Goal: Task Accomplishment & Management: Use online tool/utility

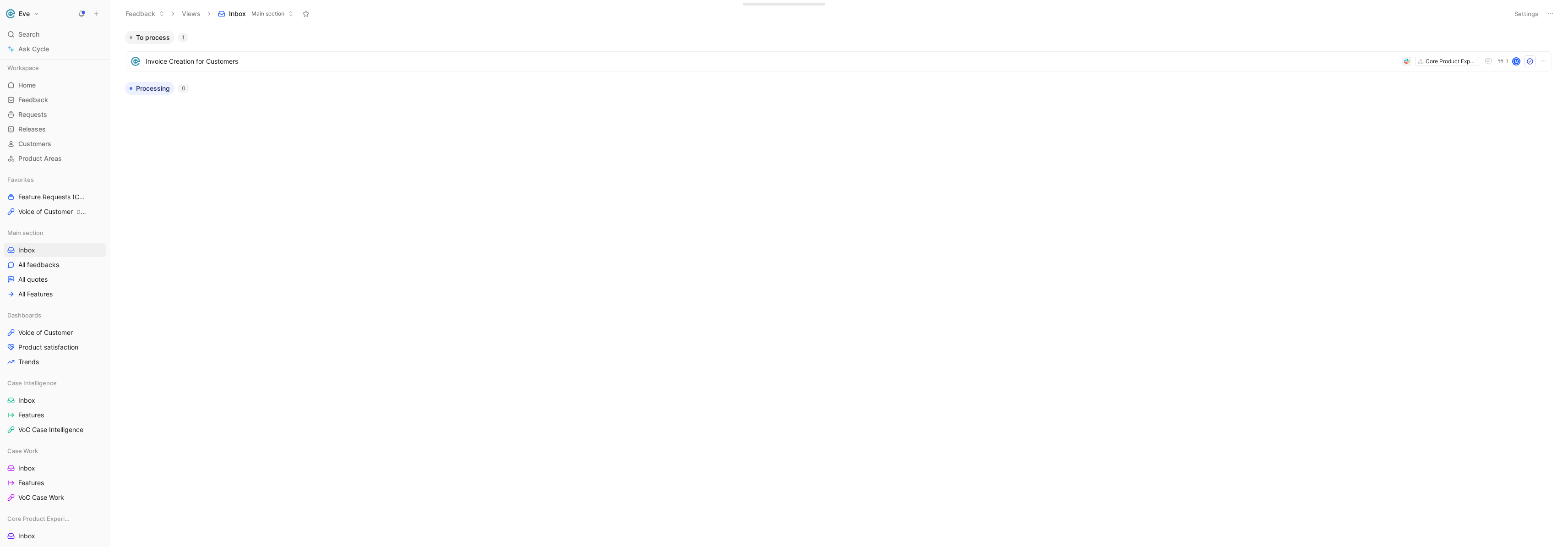
scroll to position [177, 0]
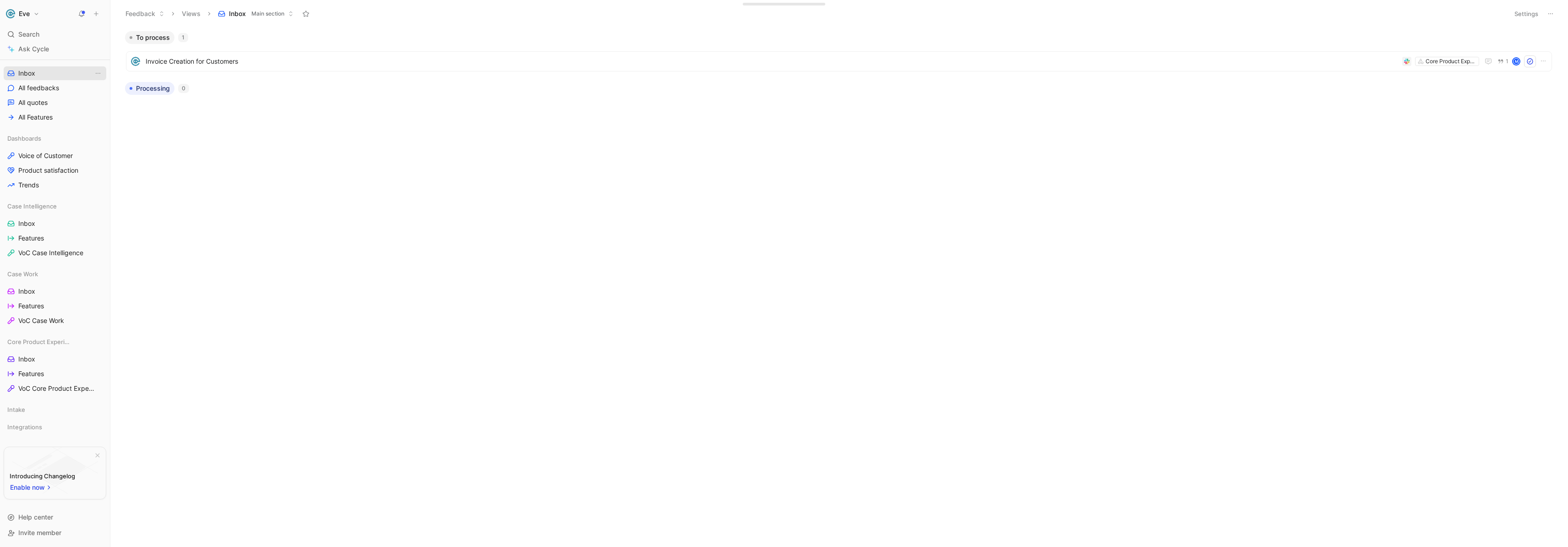
click at [39, 72] on link "Inbox" at bounding box center [55, 73] width 103 height 14
click at [198, 64] on span "Invoice Creation for Customers" at bounding box center [772, 62] width 1253 height 11
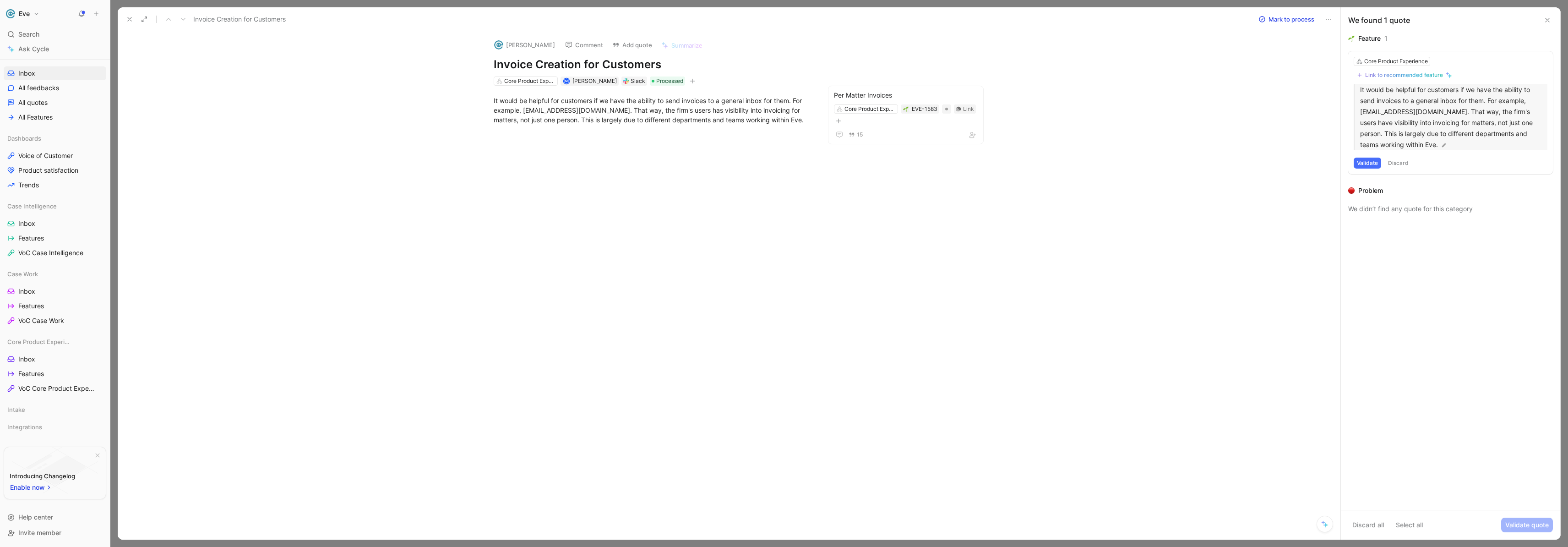
click at [1508, 112] on p "It would be helpful for customers if we have the ability to send invoices to a …" at bounding box center [1454, 117] width 187 height 66
click at [1426, 198] on div "Feature 1 Core Product Experience Link to recommended feature It would be helpf…" at bounding box center [1451, 119] width 205 height 172
click at [1432, 76] on div "Link to recommended feature" at bounding box center [1404, 75] width 78 height 7
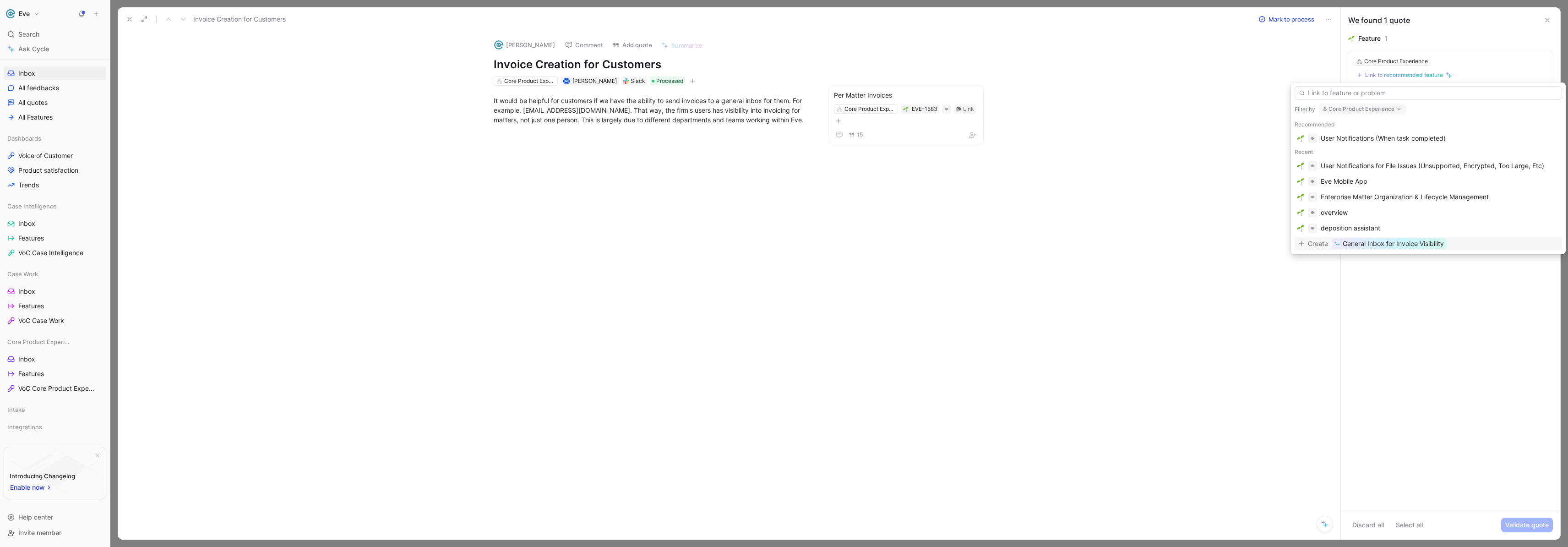
click at [1368, 95] on input "text" at bounding box center [1428, 93] width 267 height 14
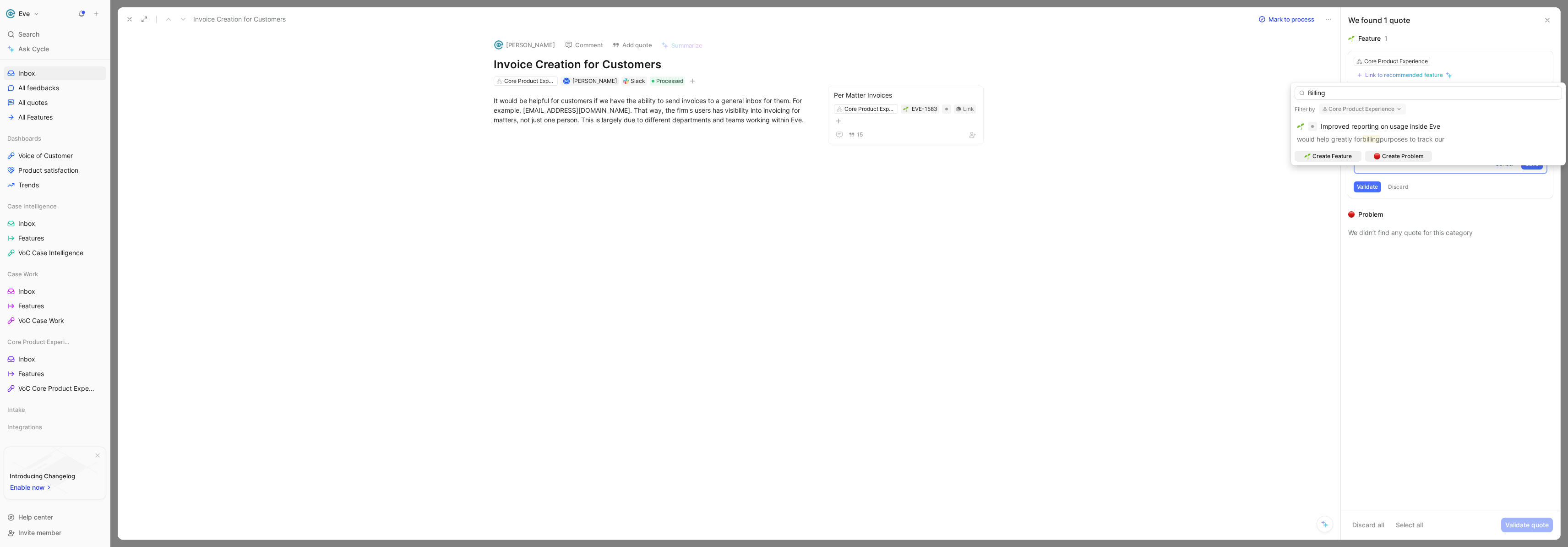
drag, startPoint x: 1336, startPoint y: 94, endPoint x: 1305, endPoint y: 92, distance: 31.1
click at [1305, 92] on input "Billing" at bounding box center [1428, 93] width 267 height 14
type input "B"
type input "In Product Billing"
click at [1331, 157] on span "Create Feature" at bounding box center [1332, 156] width 40 height 9
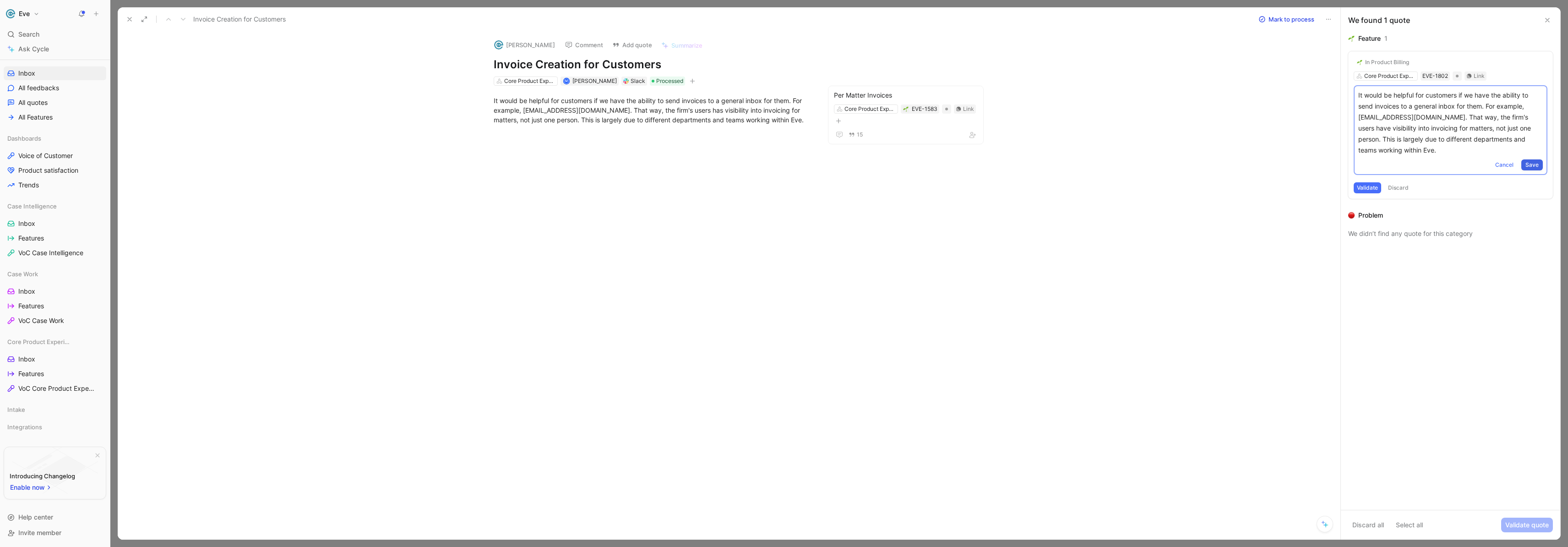
click at [1528, 165] on span "Save" at bounding box center [1532, 164] width 13 height 9
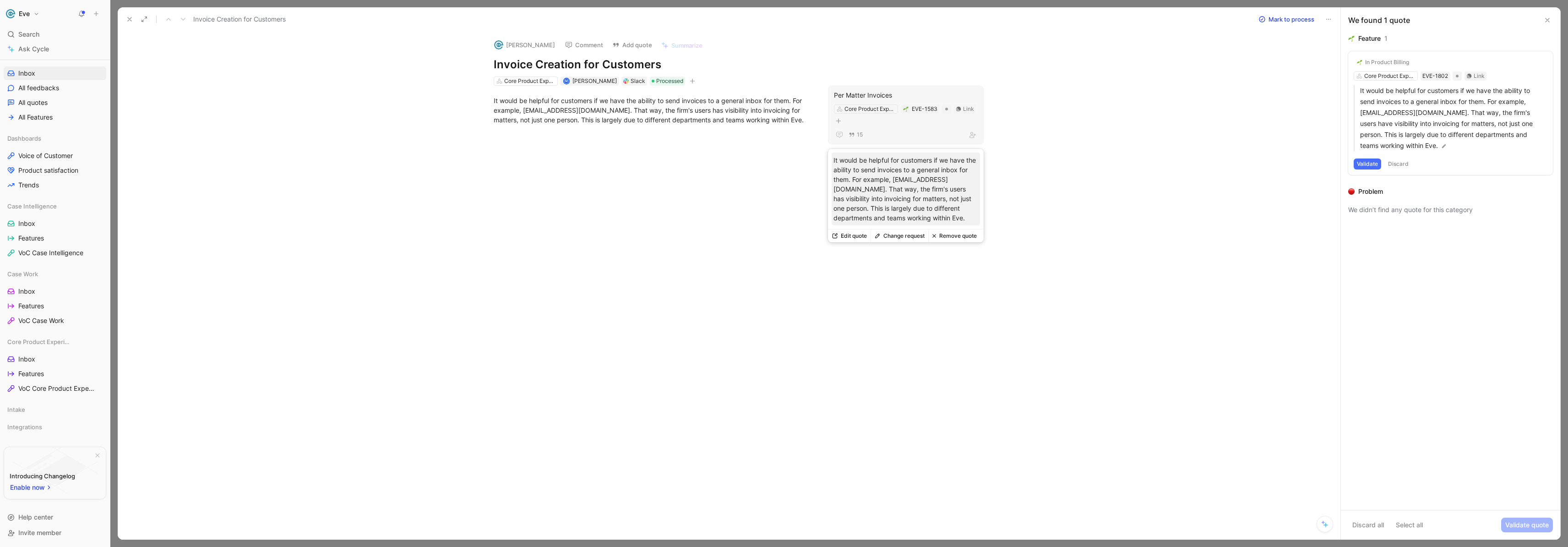
click at [900, 239] on button "Change request" at bounding box center [899, 236] width 58 height 13
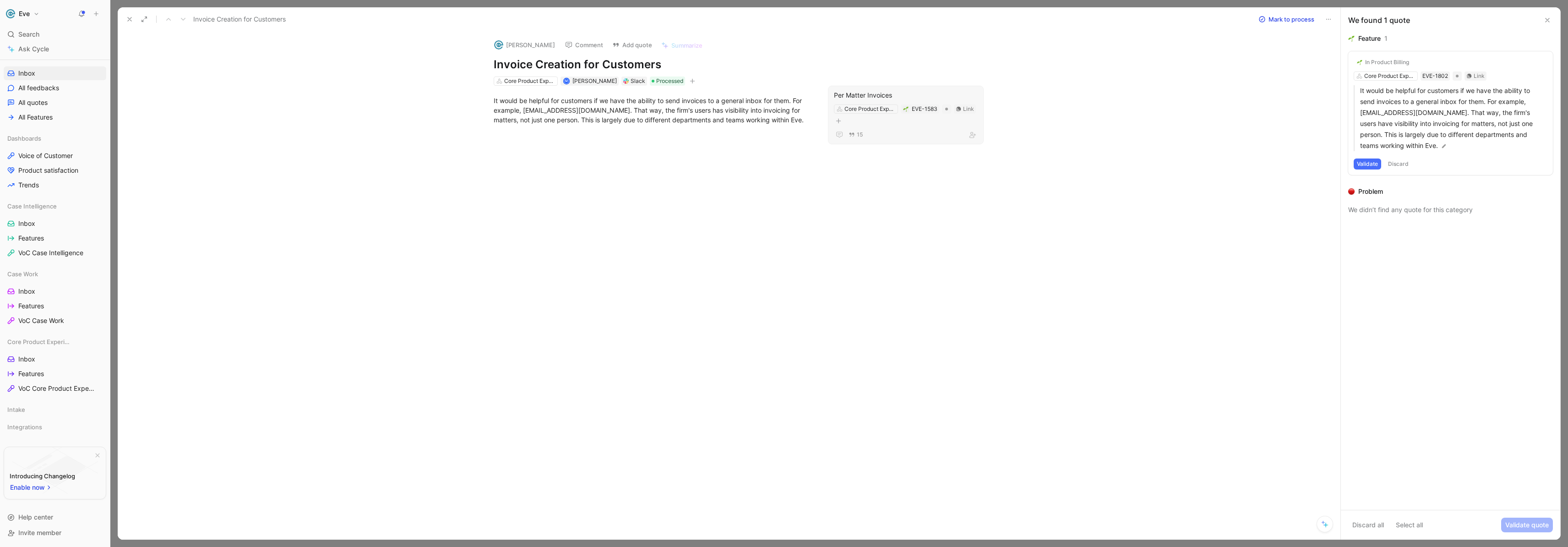
click at [1363, 165] on button "Validate" at bounding box center [1367, 164] width 27 height 11
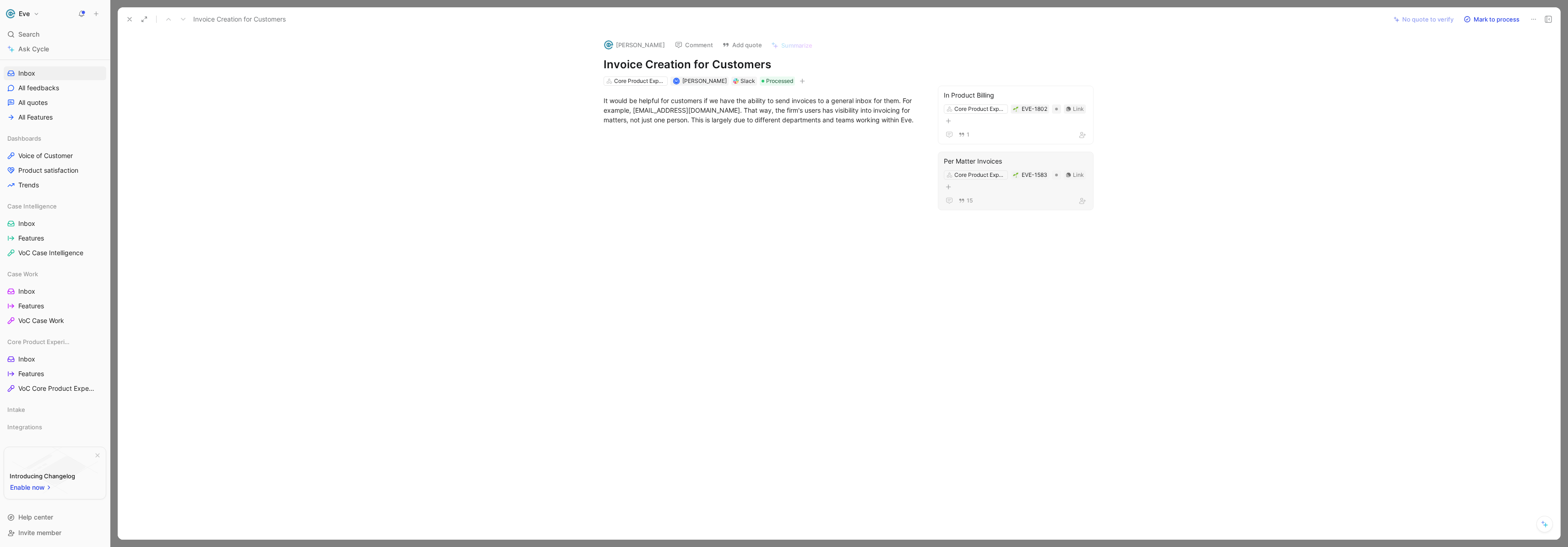
click at [1022, 162] on div "Per Matter Invoices" at bounding box center [1016, 161] width 144 height 11
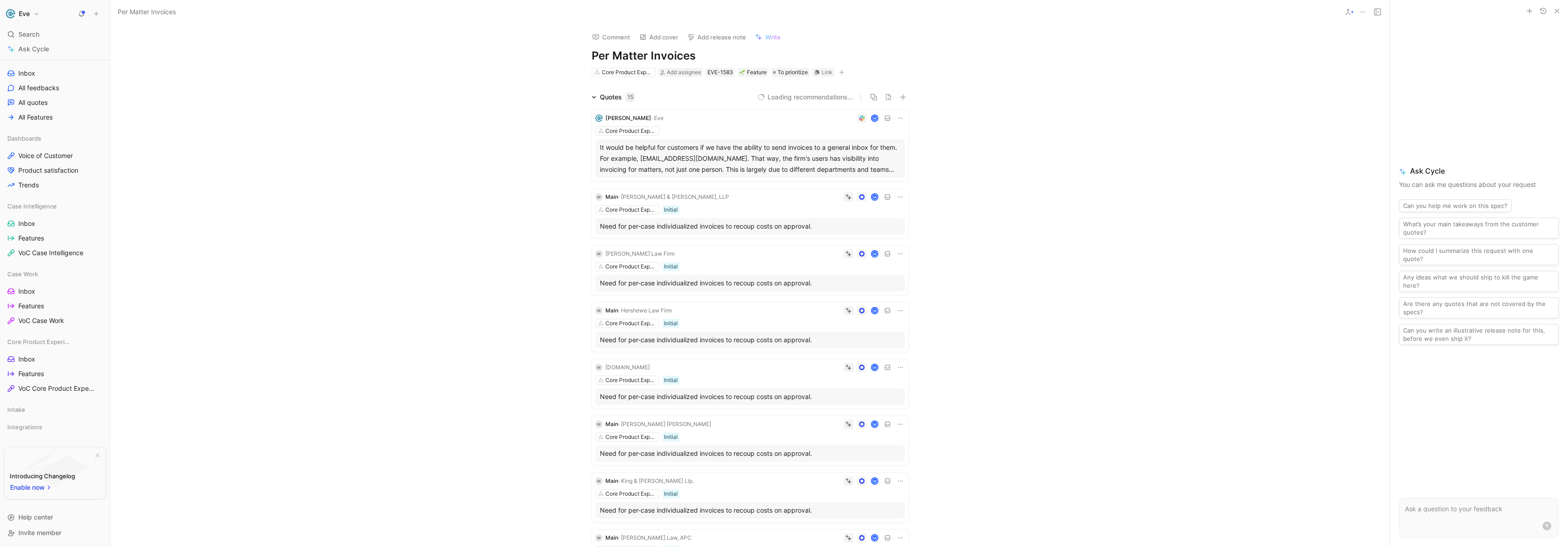
click at [899, 118] on icon at bounding box center [900, 118] width 7 height 7
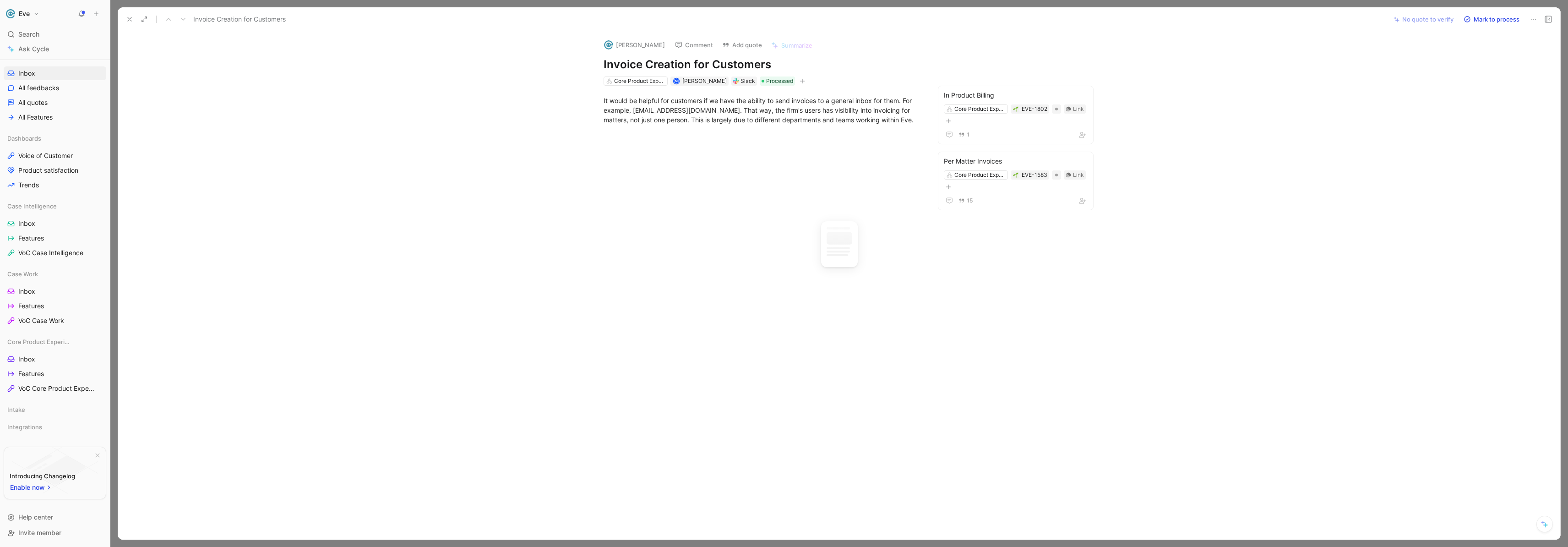
click at [887, 200] on div at bounding box center [762, 216] width 1250 height 164
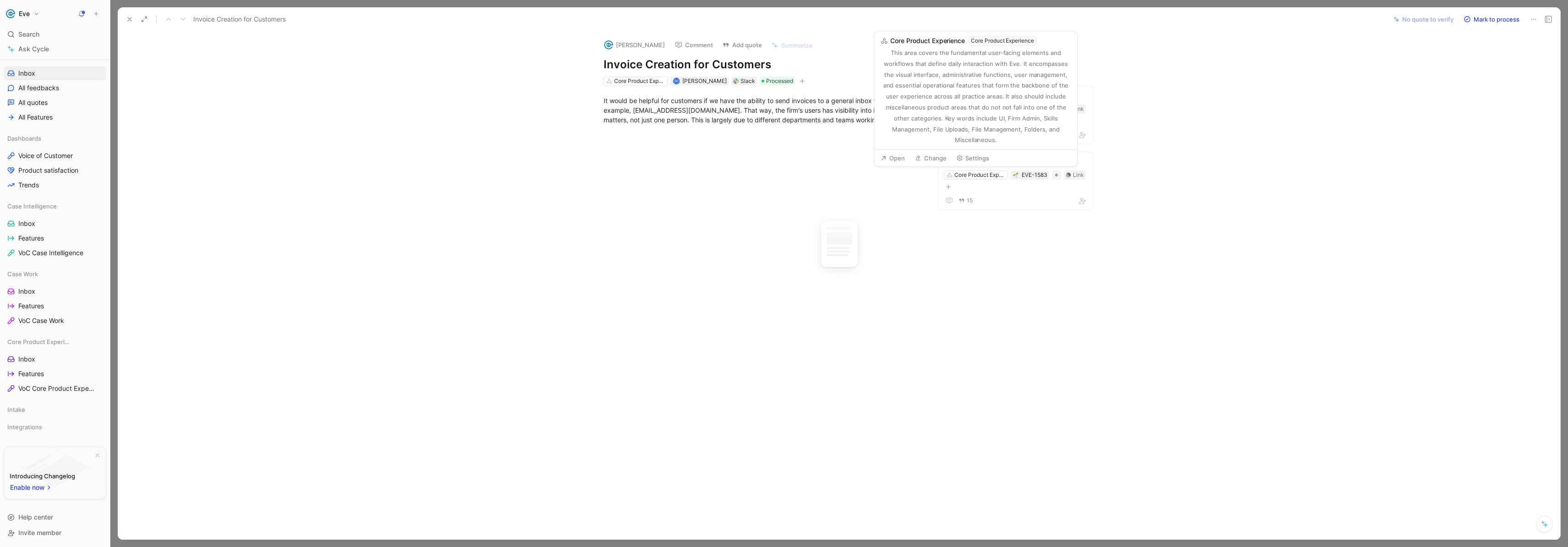
click at [867, 161] on div at bounding box center [762, 216] width 1250 height 164
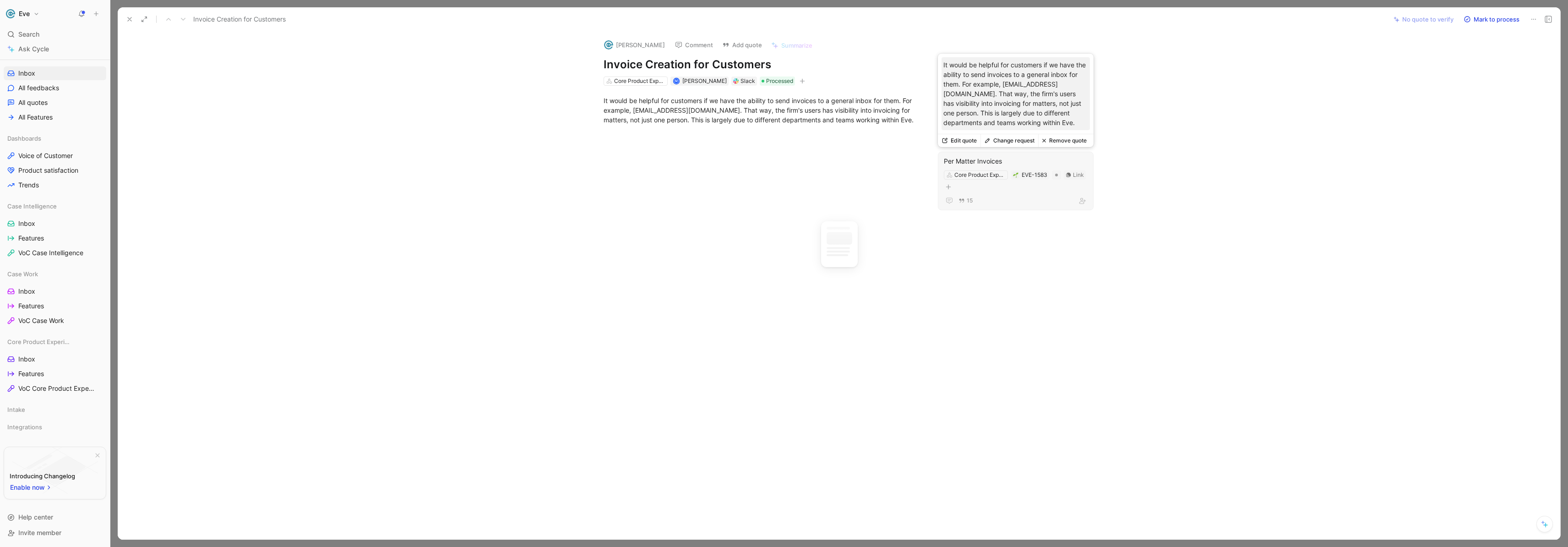
click at [1008, 163] on div "Per Matter Invoices" at bounding box center [1016, 161] width 144 height 11
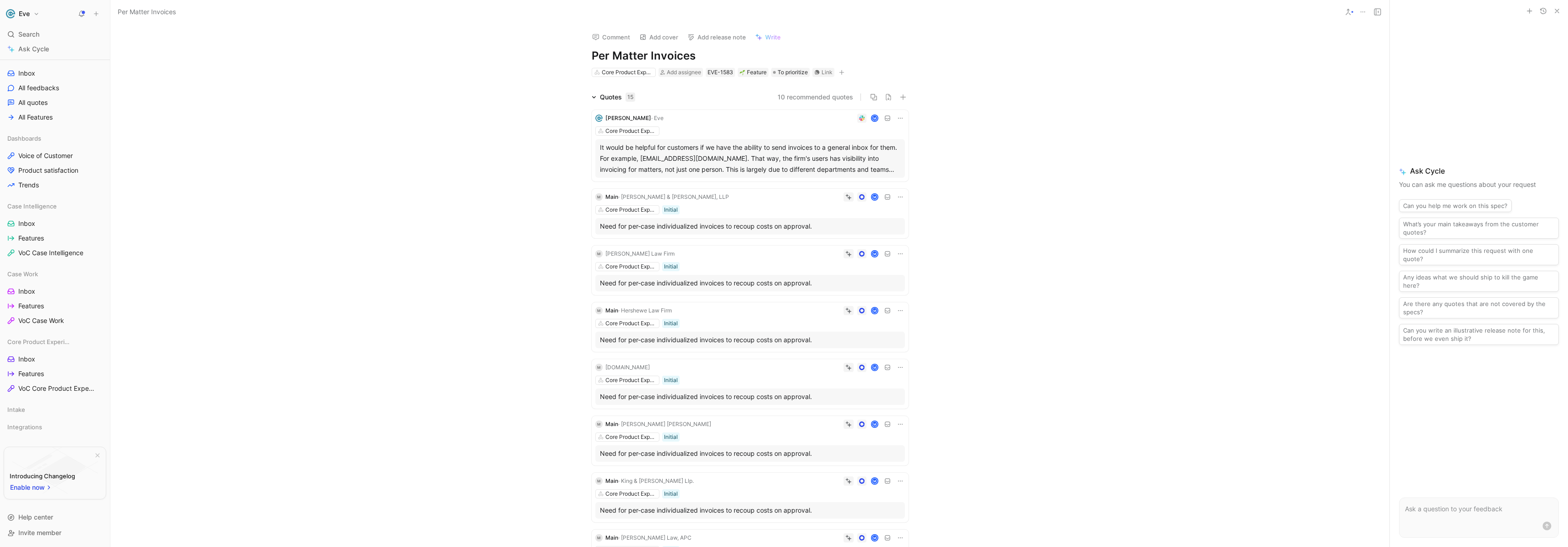
click at [898, 121] on icon at bounding box center [900, 118] width 7 height 7
click at [900, 117] on icon at bounding box center [900, 118] width 7 height 7
click at [863, 174] on span "Delete quote" at bounding box center [869, 176] width 38 height 8
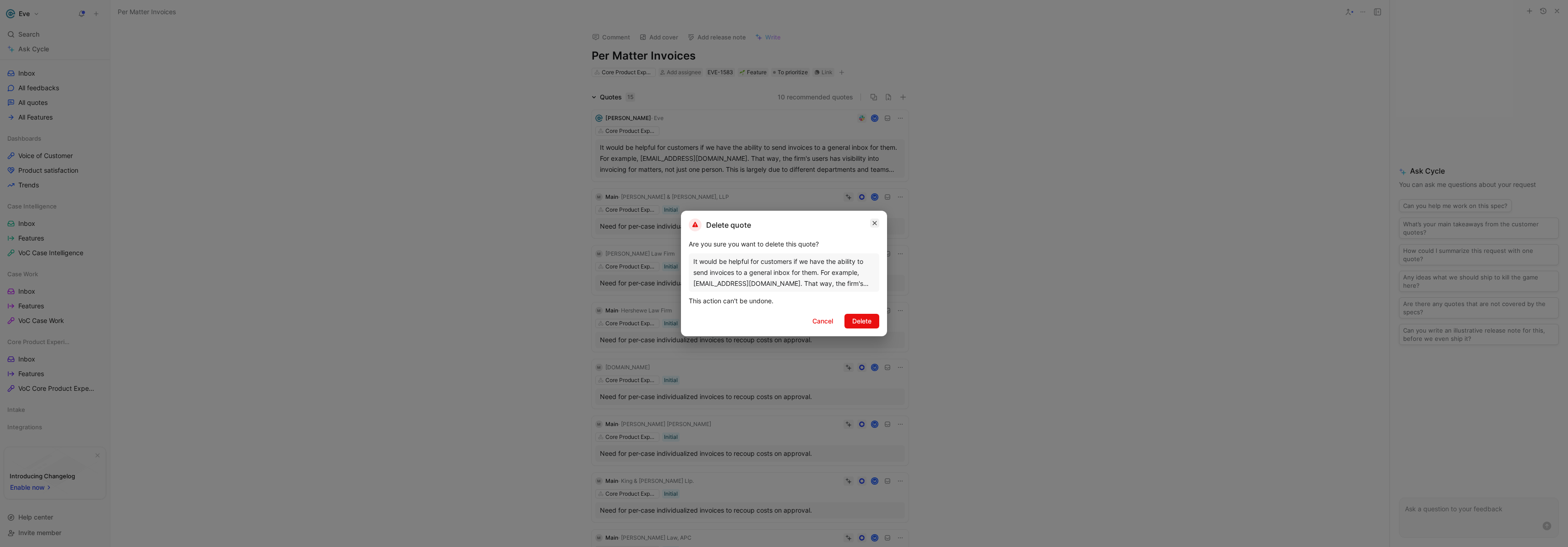
click at [873, 224] on icon "button" at bounding box center [875, 223] width 4 height 4
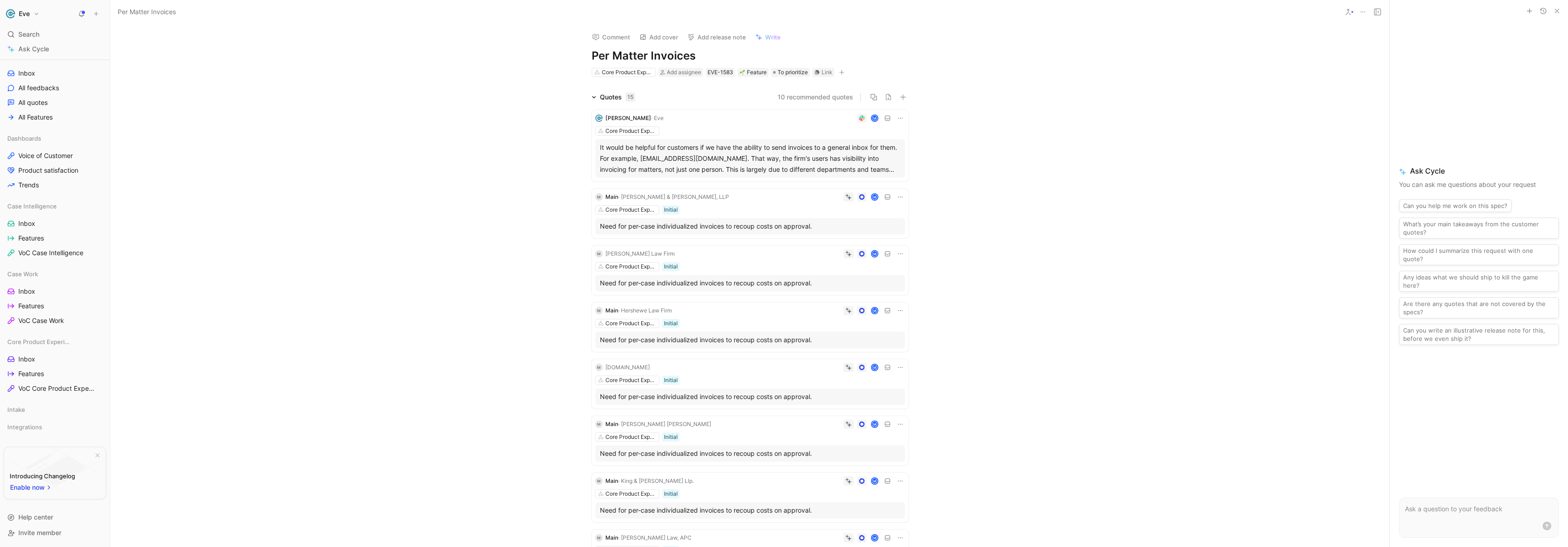
click at [897, 119] on icon at bounding box center [900, 118] width 7 height 7
click at [541, 129] on div "Quotes 15 10 recommended quotes [PERSON_NAME] M Core Product Experience It woul…" at bounding box center [749, 403] width 1279 height 623
click at [142, 12] on span "Per Matter Invoices" at bounding box center [147, 12] width 58 height 11
click at [32, 116] on span "All Features" at bounding box center [35, 117] width 34 height 9
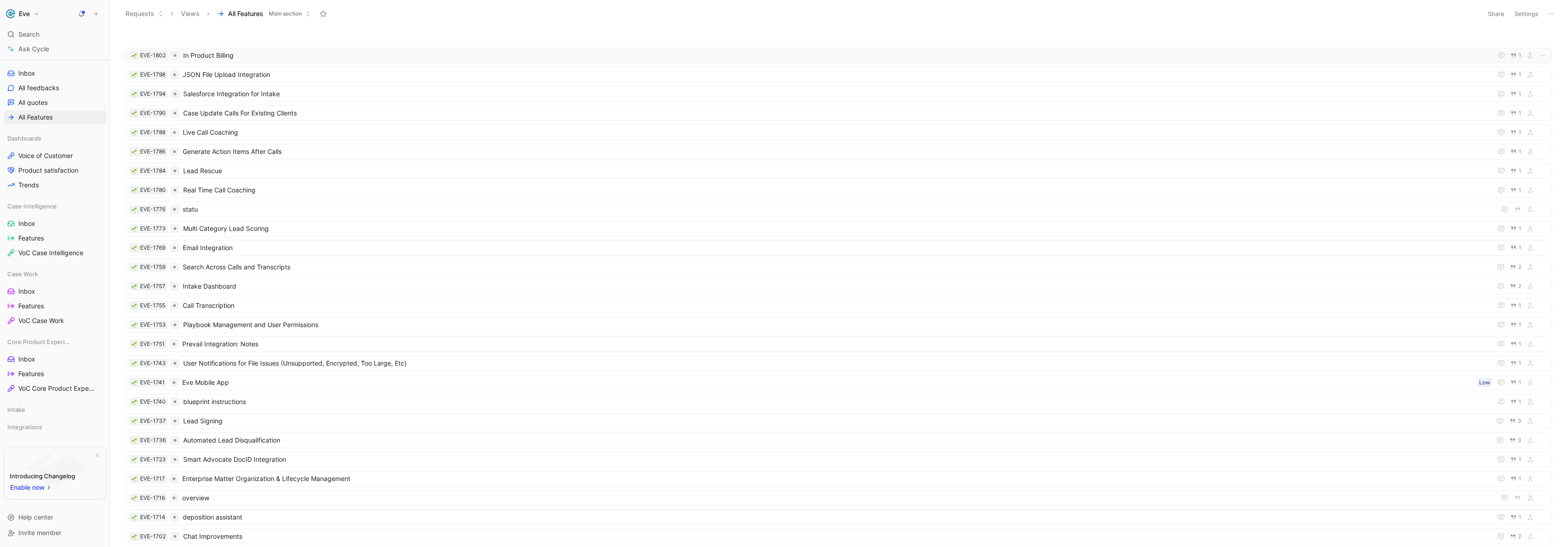
click at [215, 57] on span "In Product Billing" at bounding box center [836, 55] width 1305 height 11
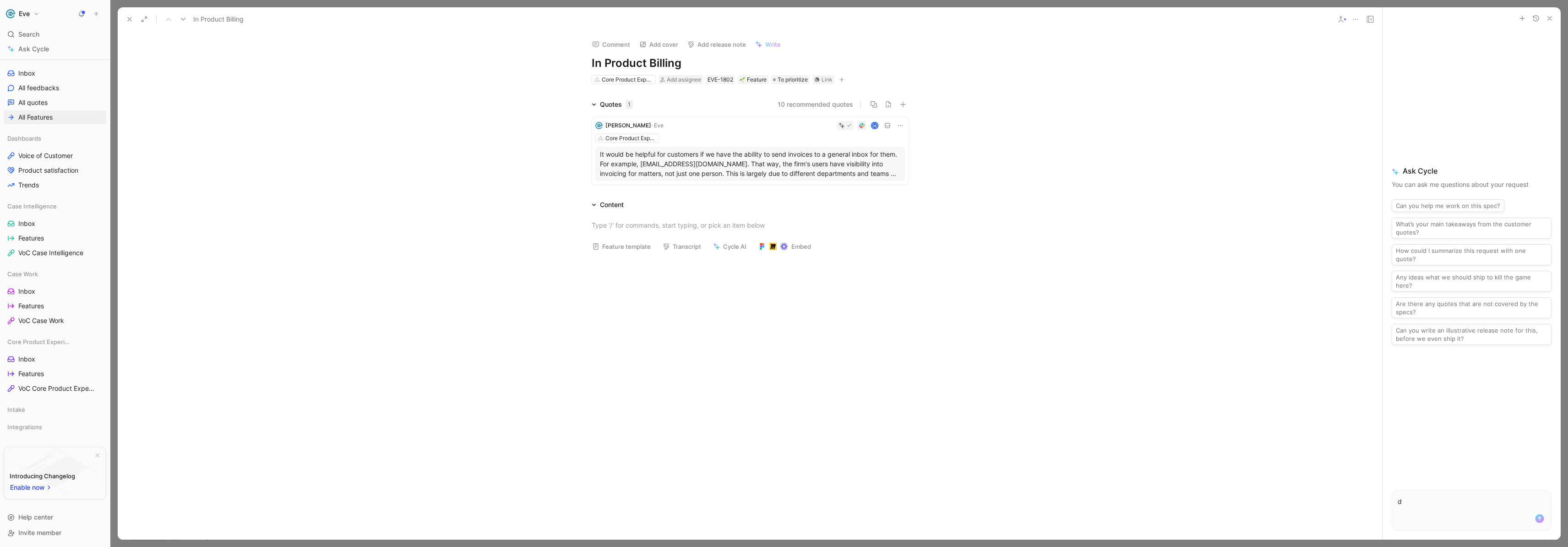
click at [1340, 16] on icon at bounding box center [1341, 19] width 7 height 7
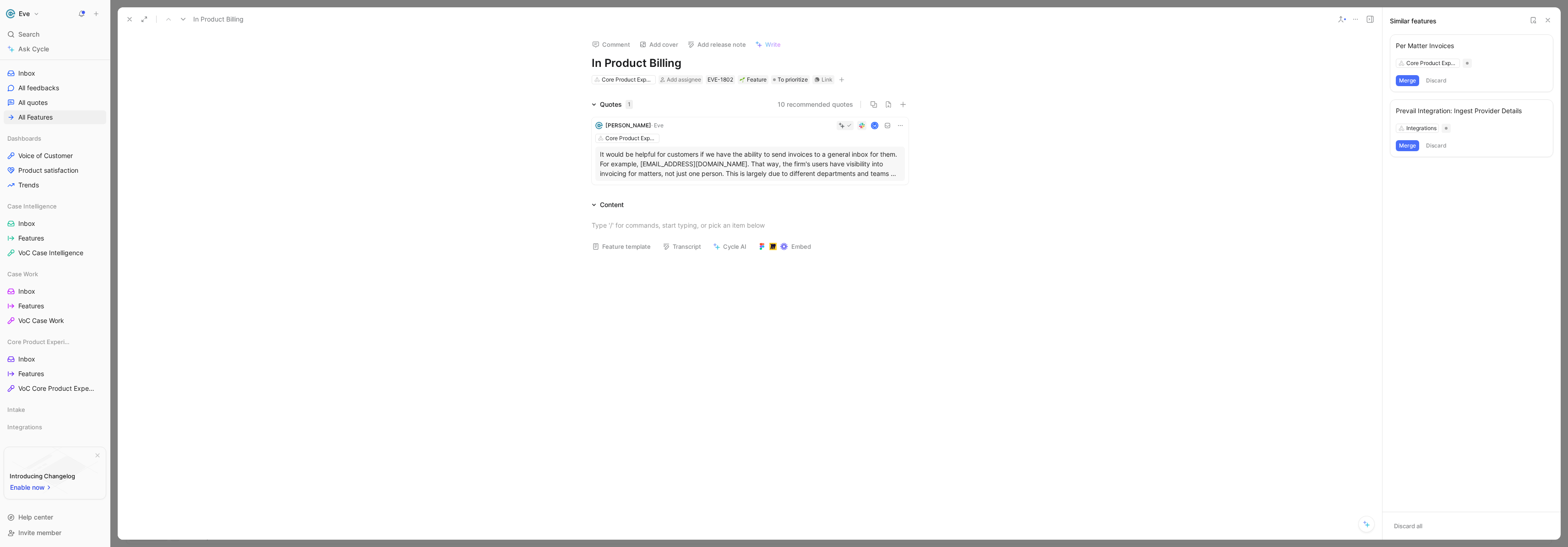
click at [133, 19] on icon at bounding box center [130, 19] width 7 height 7
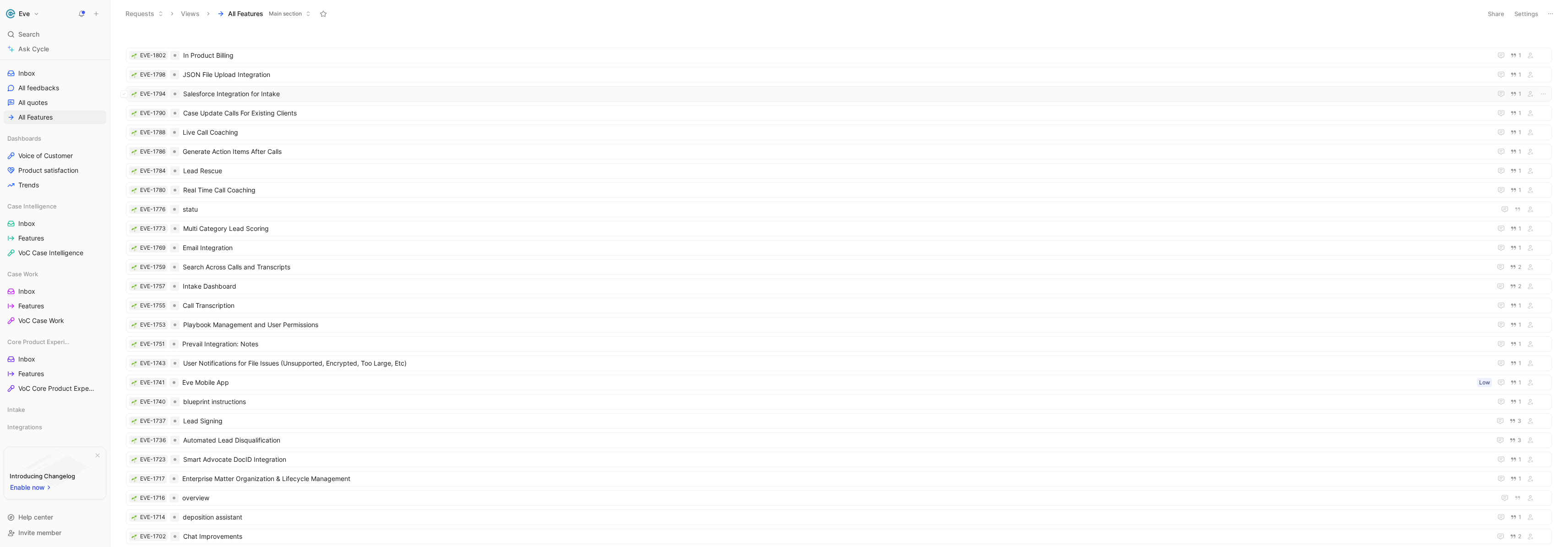
click at [236, 96] on span "Salesforce Integration for Intake" at bounding box center [836, 94] width 1305 height 11
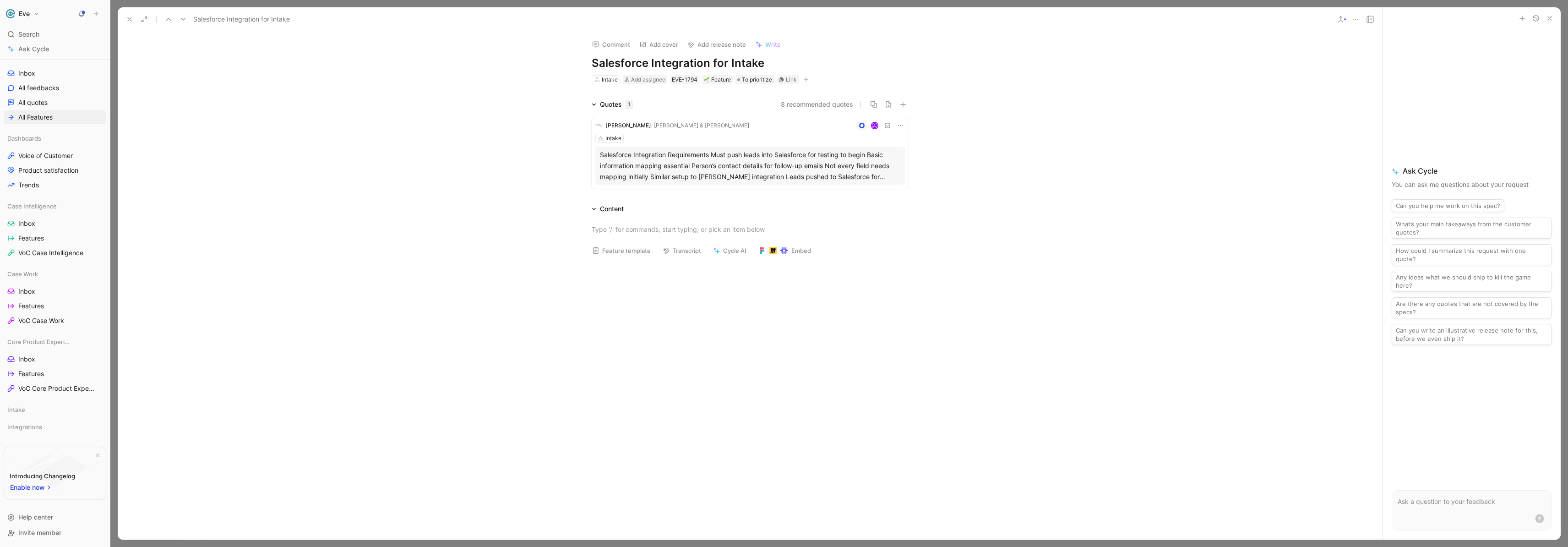
click at [1343, 23] on button at bounding box center [1340, 19] width 13 height 13
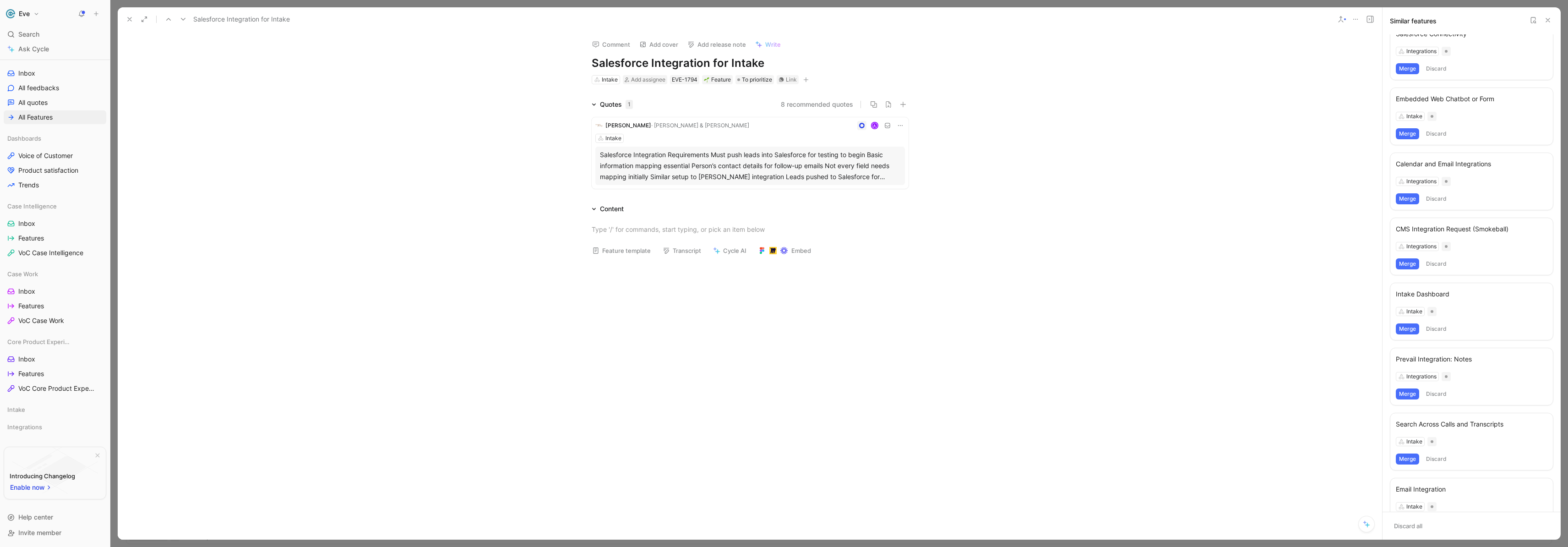
scroll to position [184, 0]
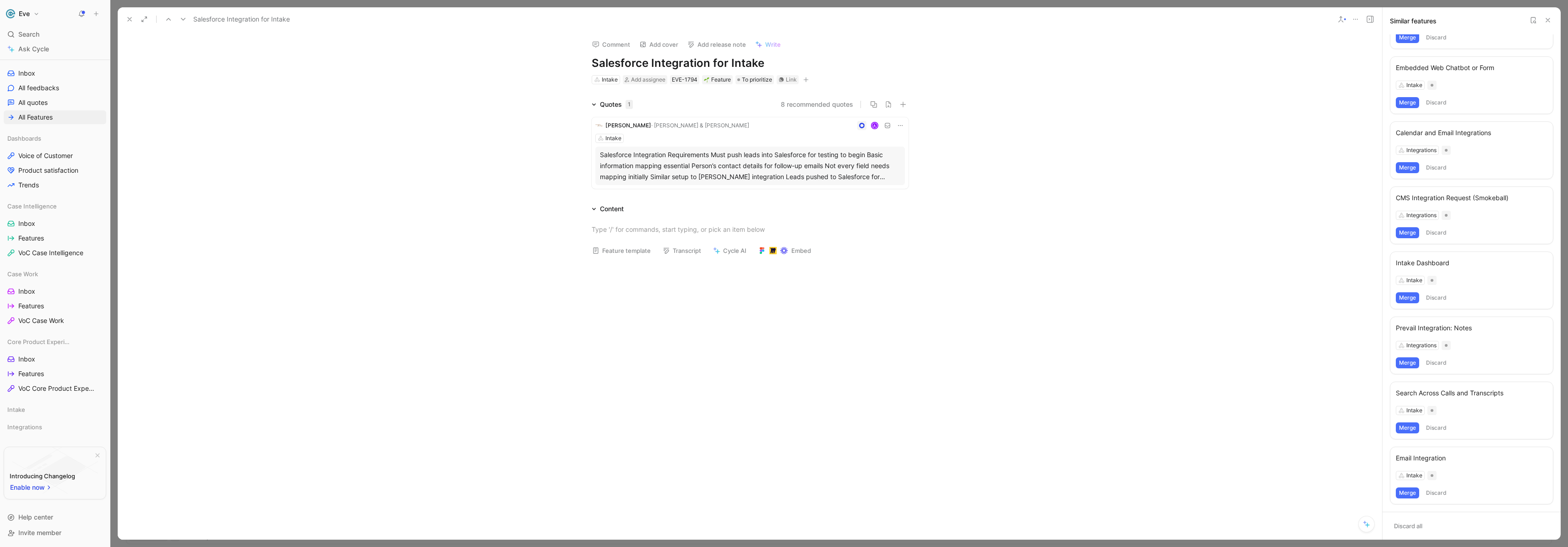
click at [129, 19] on use at bounding box center [130, 19] width 4 height 4
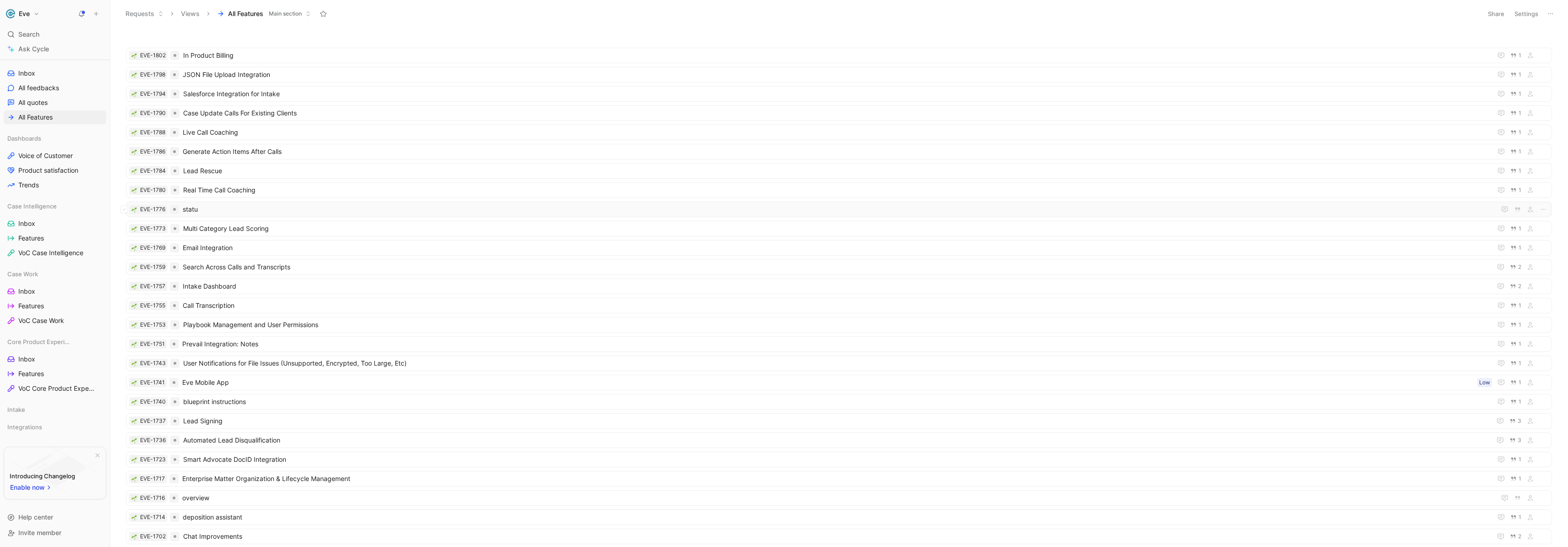
click at [195, 209] on span "statu" at bounding box center [837, 210] width 1309 height 11
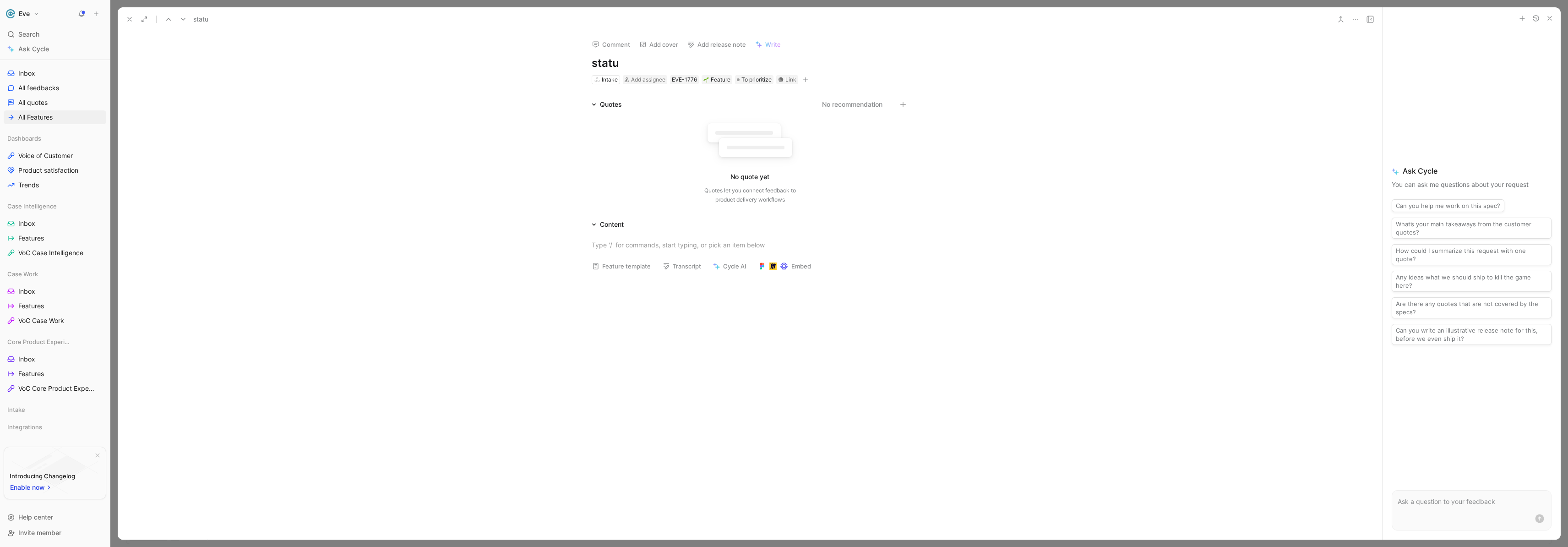
click at [1359, 20] on button at bounding box center [1355, 19] width 13 height 13
click at [1367, 80] on div "Delete" at bounding box center [1407, 80] width 83 height 11
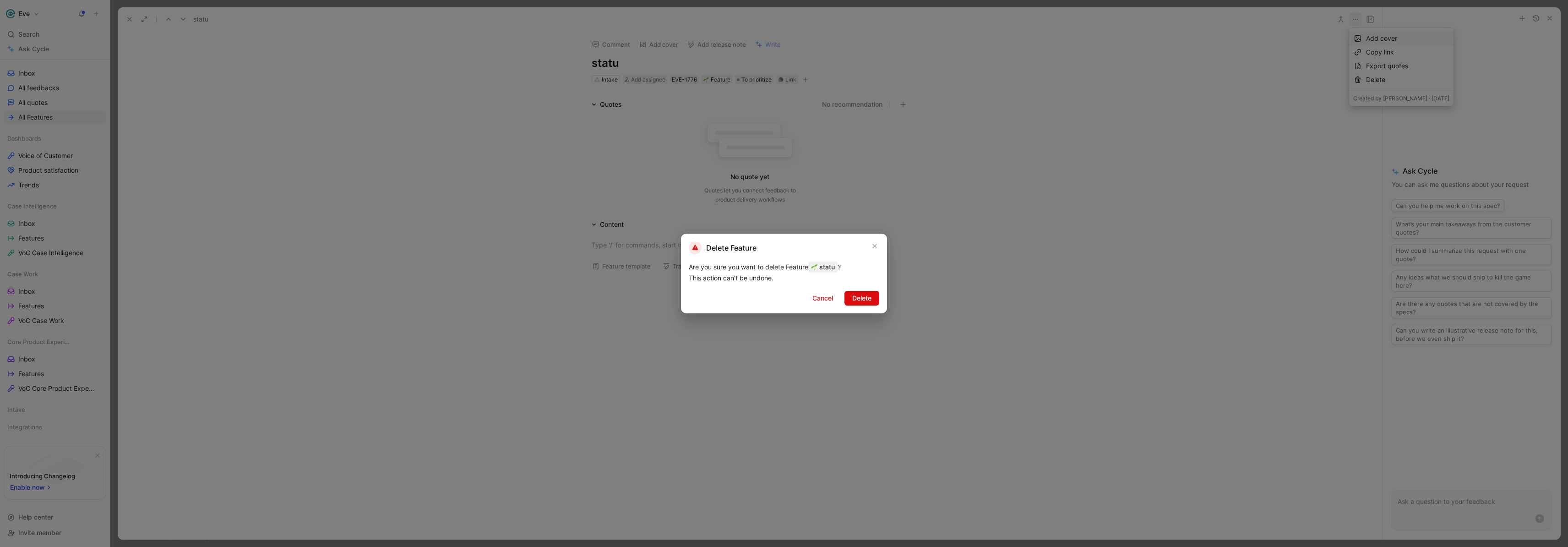
click at [866, 298] on span "Delete" at bounding box center [862, 298] width 19 height 11
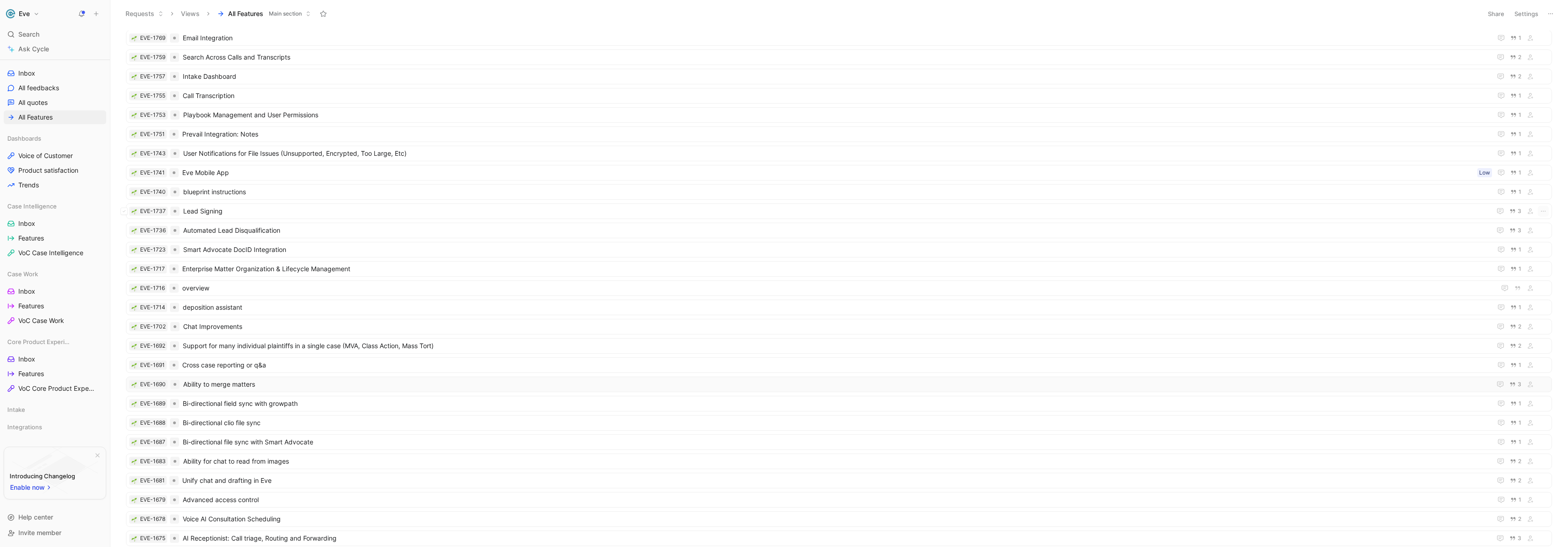
scroll to position [353, 0]
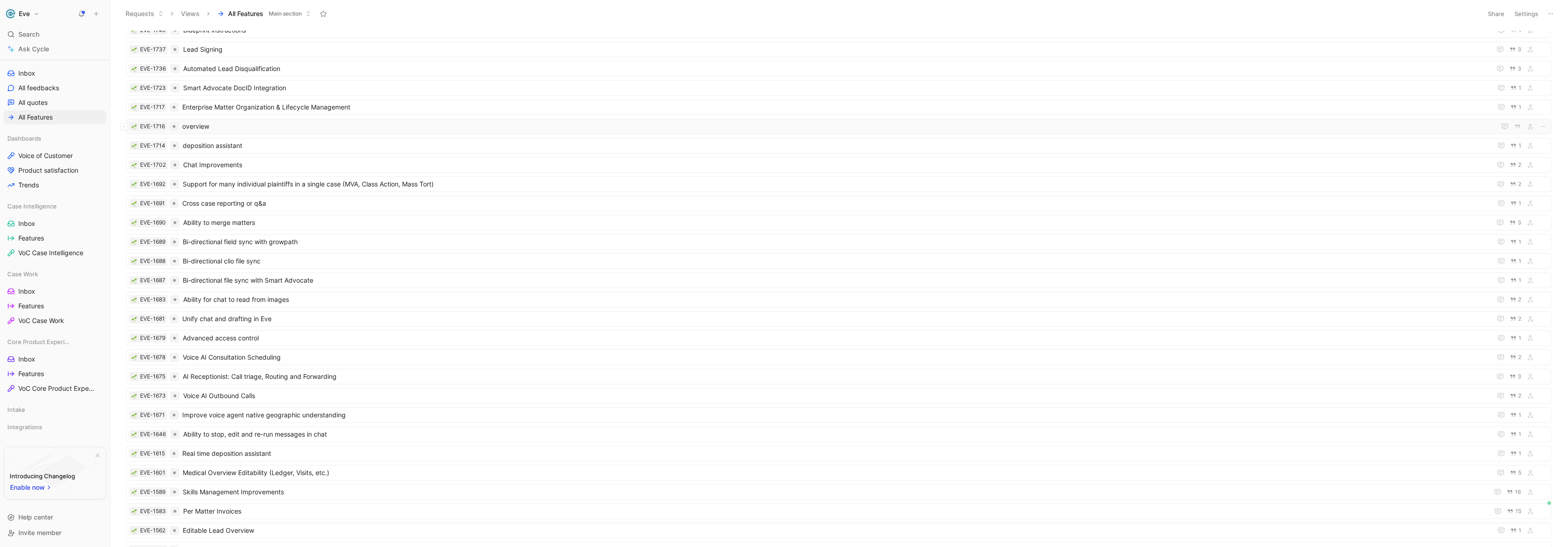
click at [200, 127] on span "overview" at bounding box center [837, 127] width 1310 height 11
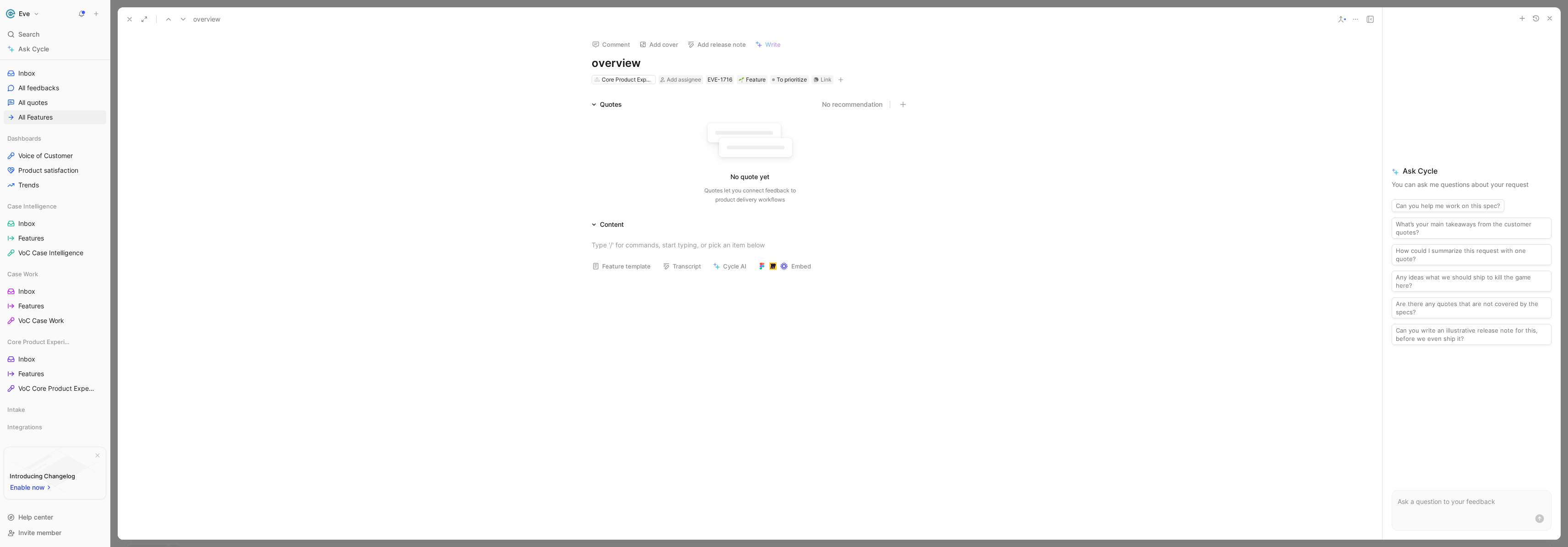
click at [1357, 21] on icon at bounding box center [1356, 19] width 7 height 7
click at [1365, 79] on div "Delete" at bounding box center [1401, 80] width 105 height 14
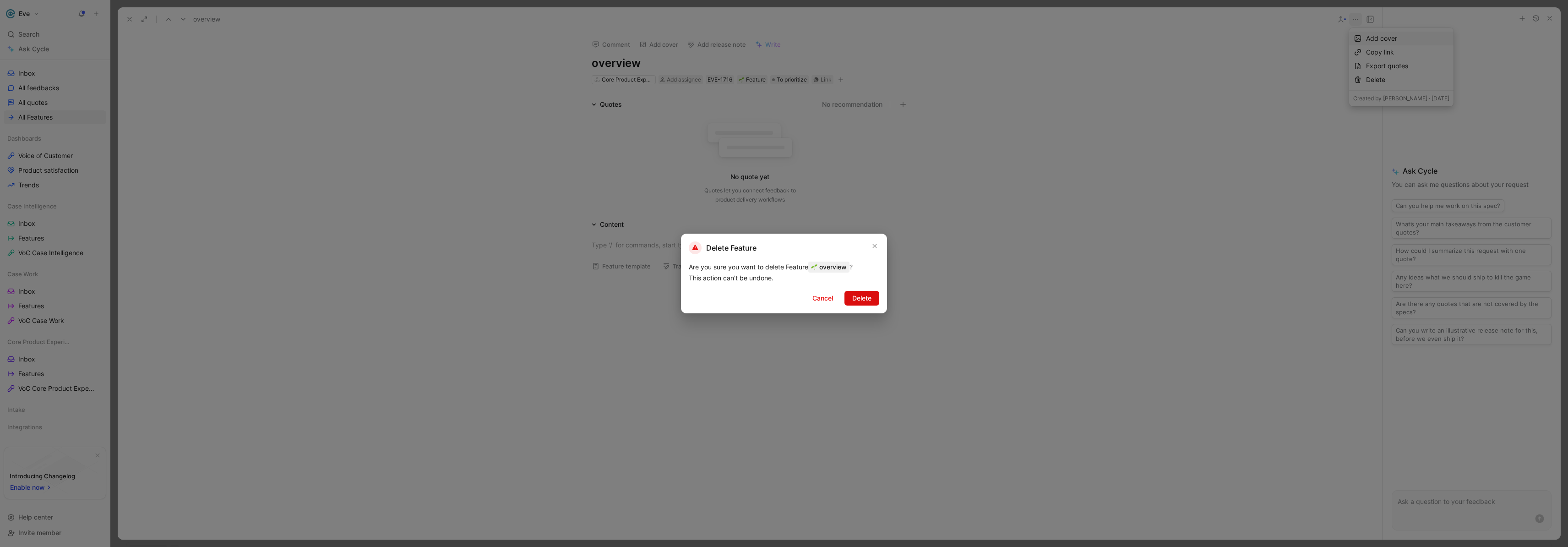
click at [856, 299] on span "Delete" at bounding box center [862, 298] width 19 height 11
